Goal: Transaction & Acquisition: Purchase product/service

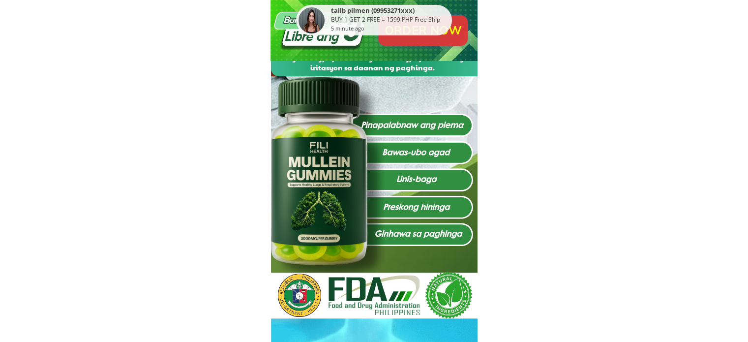
scroll to position [148, 0]
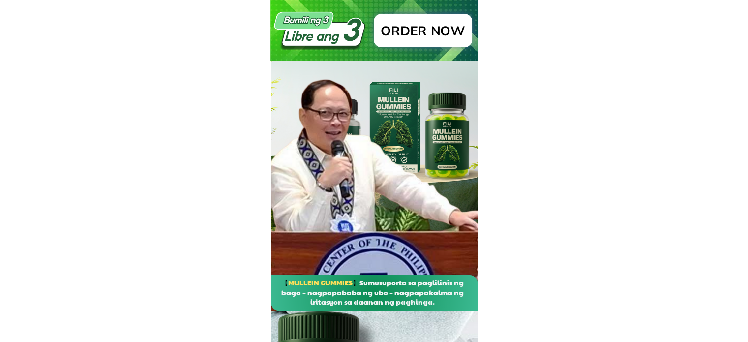
click at [430, 31] on p "ORDER Now" at bounding box center [423, 30] width 90 height 30
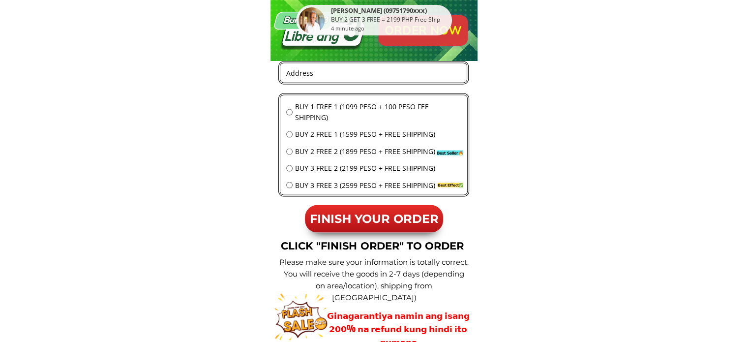
scroll to position [9110, 0]
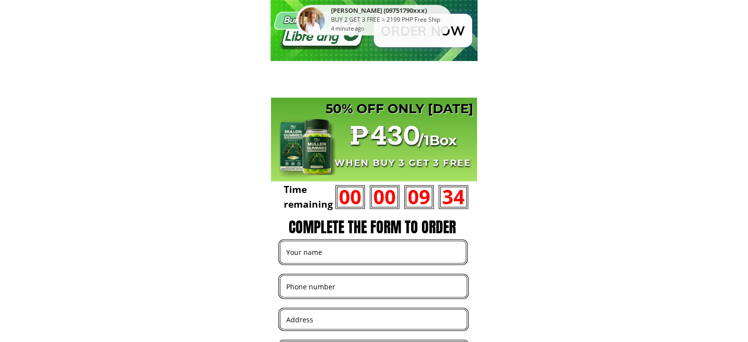
click at [451, 38] on p "ORDER Now" at bounding box center [422, 30] width 95 height 32
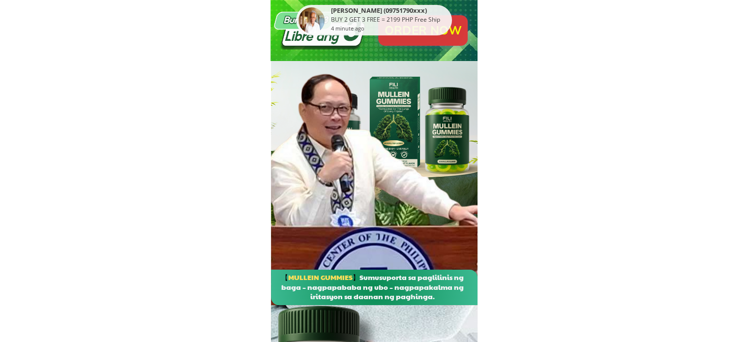
scroll to position [0, 0]
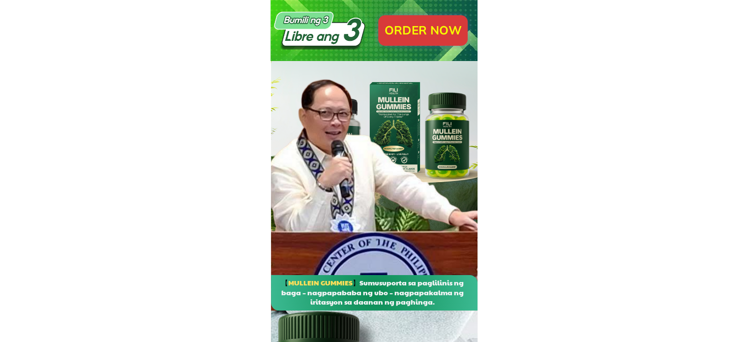
drag, startPoint x: 299, startPoint y: 19, endPoint x: 316, endPoint y: 82, distance: 65.3
click at [327, 50] on div at bounding box center [374, 30] width 207 height 61
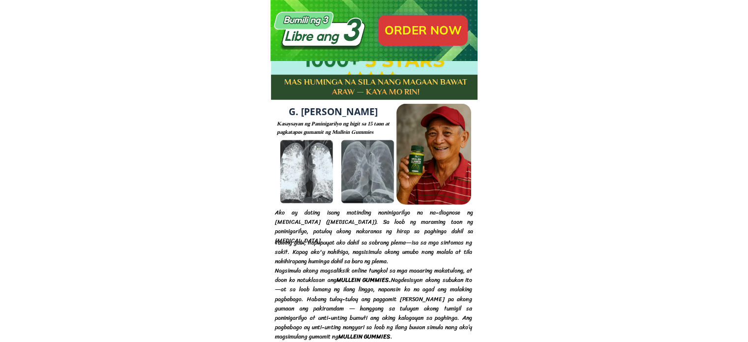
scroll to position [6492, 0]
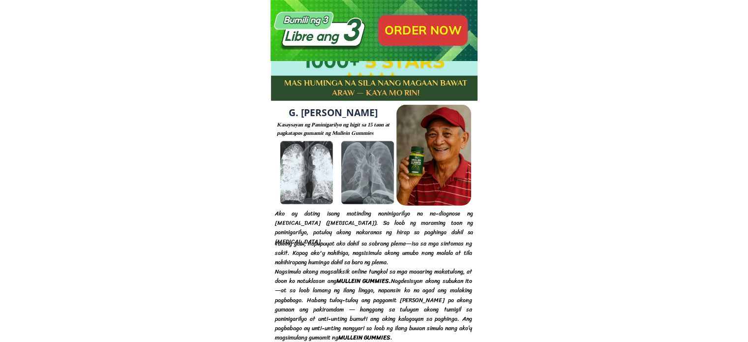
click at [380, 239] on div "Tuwing gabi, napupuyat ako dahil sa sobrang plema—isa sa mga sintomas ng sakit.…" at bounding box center [373, 333] width 197 height 189
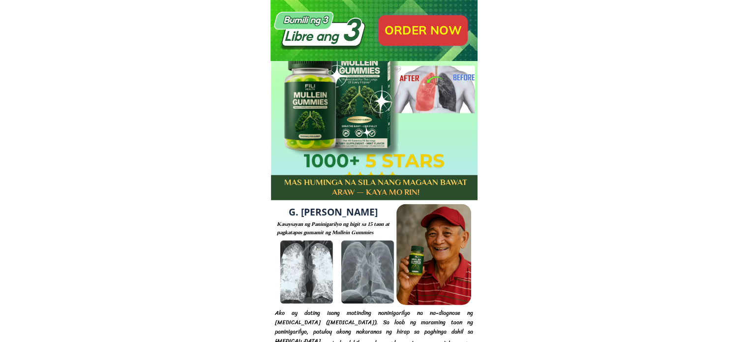
scroll to position [6394, 0]
